Goal: Task Accomplishment & Management: Complete application form

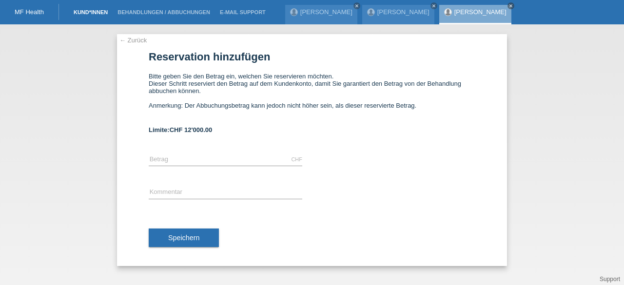
click at [85, 13] on link "Kund*innen" at bounding box center [91, 12] width 44 height 6
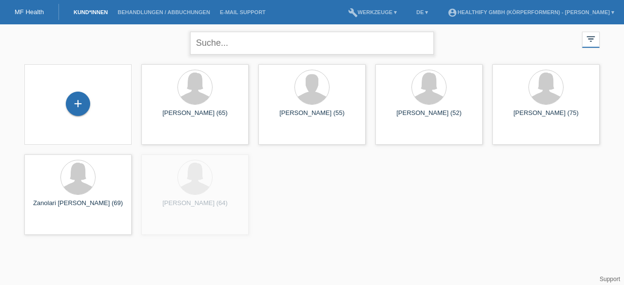
click at [245, 51] on input "text" at bounding box center [312, 43] width 244 height 23
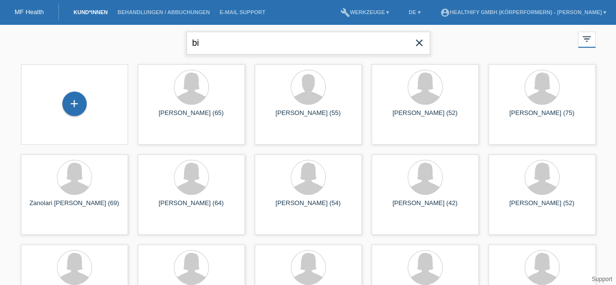
type input "b"
click at [77, 108] on div "+" at bounding box center [74, 104] width 24 height 24
